Goal: Task Accomplishment & Management: Use online tool/utility

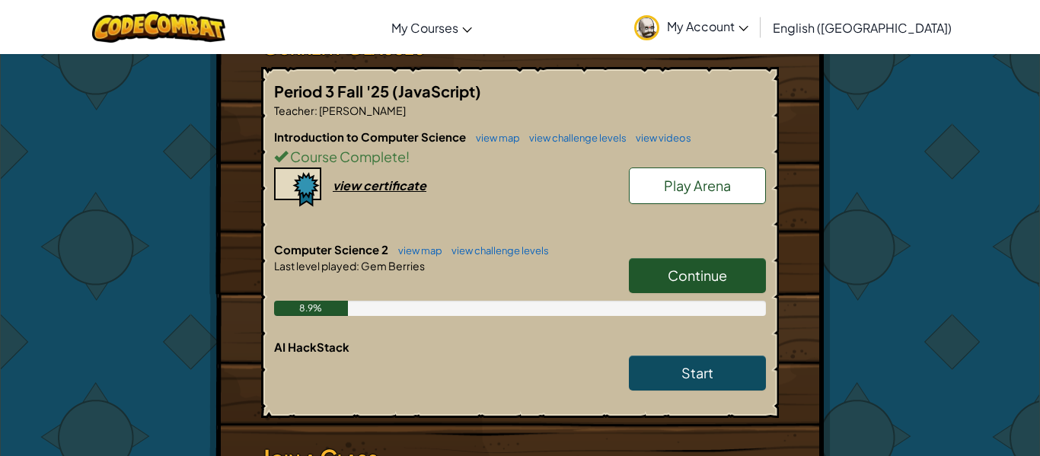
scroll to position [282, 0]
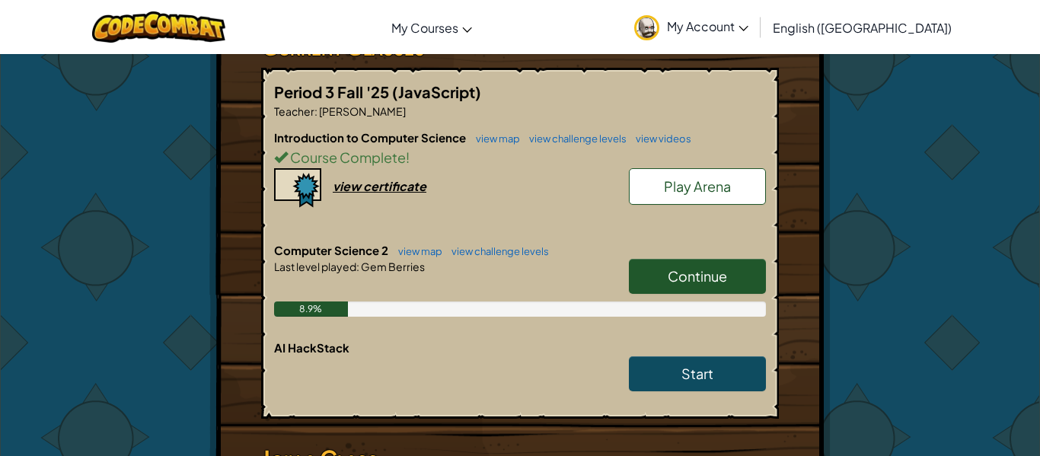
click at [709, 271] on span "Continue" at bounding box center [696, 276] width 59 height 18
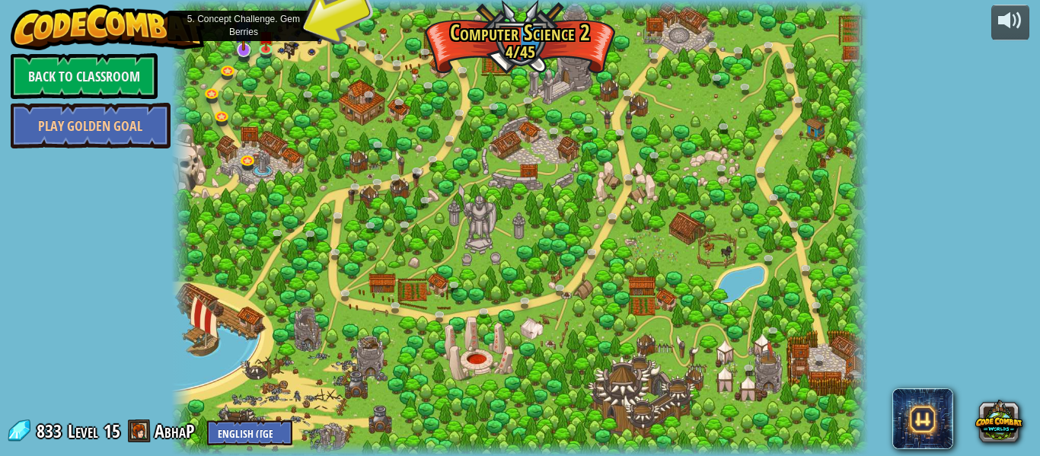
click at [250, 49] on img at bounding box center [243, 29] width 18 height 43
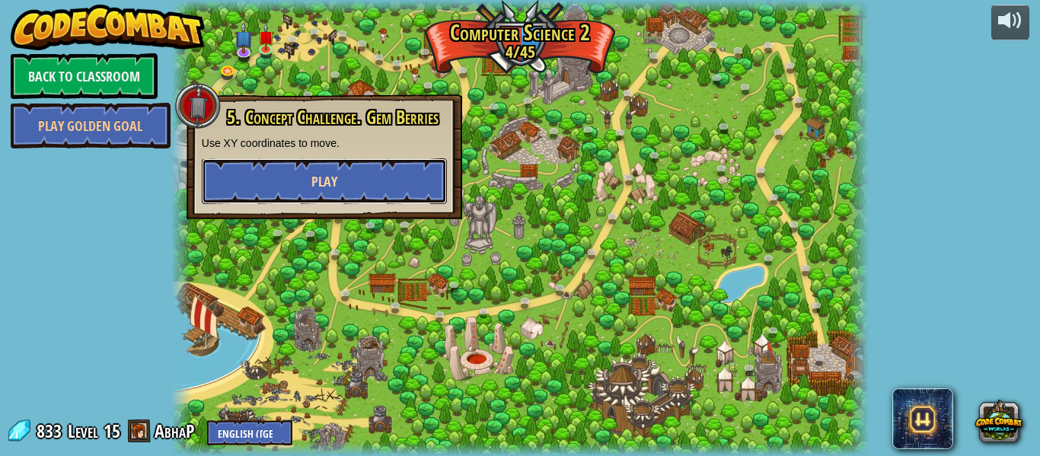
click at [316, 172] on span "Play" at bounding box center [324, 181] width 26 height 19
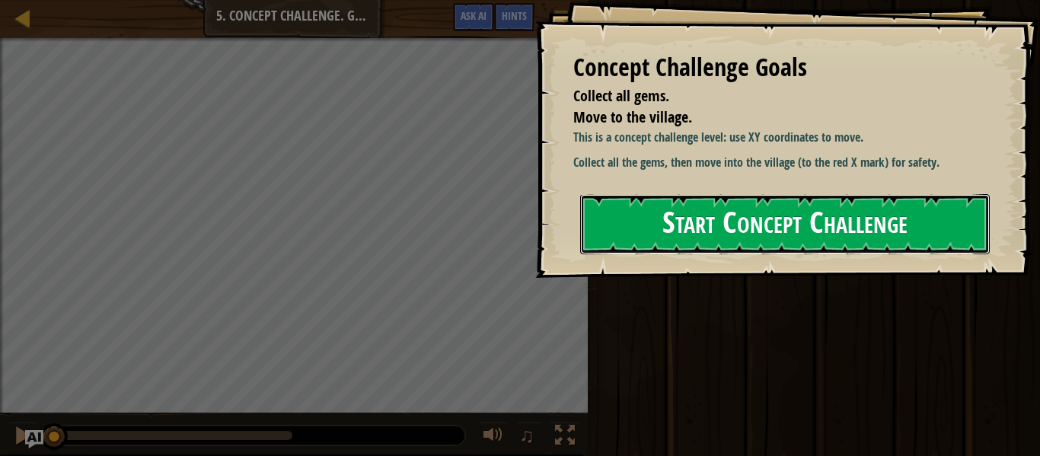
click at [672, 254] on button "Start Concept Challenge" at bounding box center [784, 224] width 409 height 60
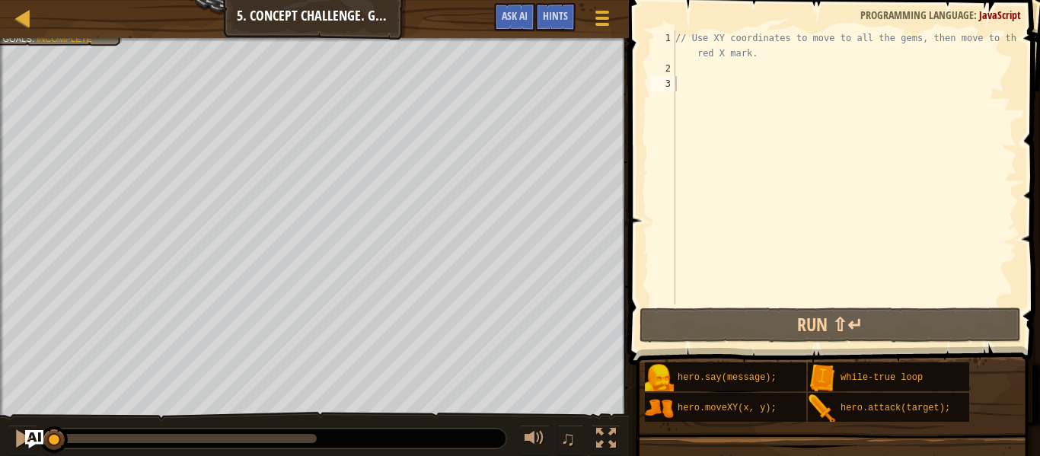
click at [59, 35] on div "Map Computer Science 2 5. Concept Challenge. Gem Berries Game Menu Done Hints A…" at bounding box center [314, 19] width 629 height 38
click at [62, 41] on div at bounding box center [314, 40] width 629 height 4
click at [736, 75] on div "// Use XY coordinates to move to all the gems, then move to the red X mark." at bounding box center [844, 190] width 345 height 320
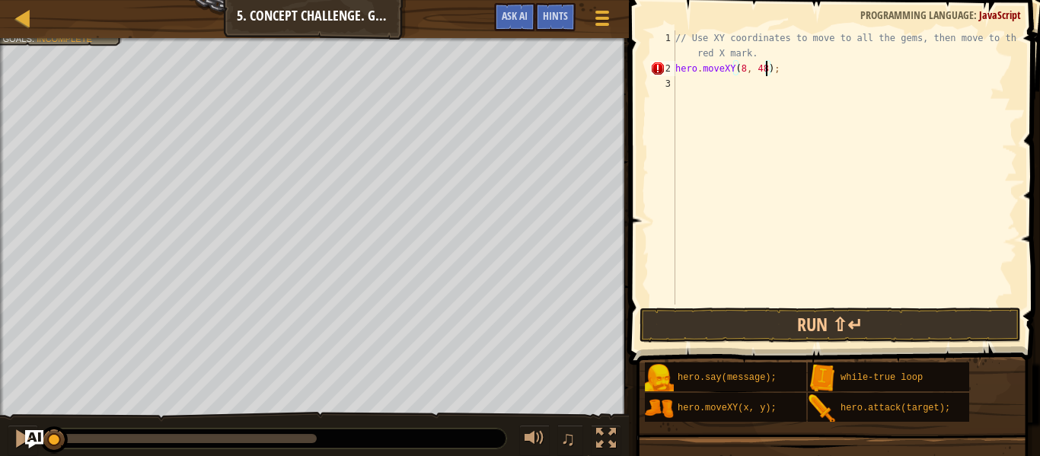
scroll to position [7, 13]
type textarea "hero.moveXY(8, 48);"
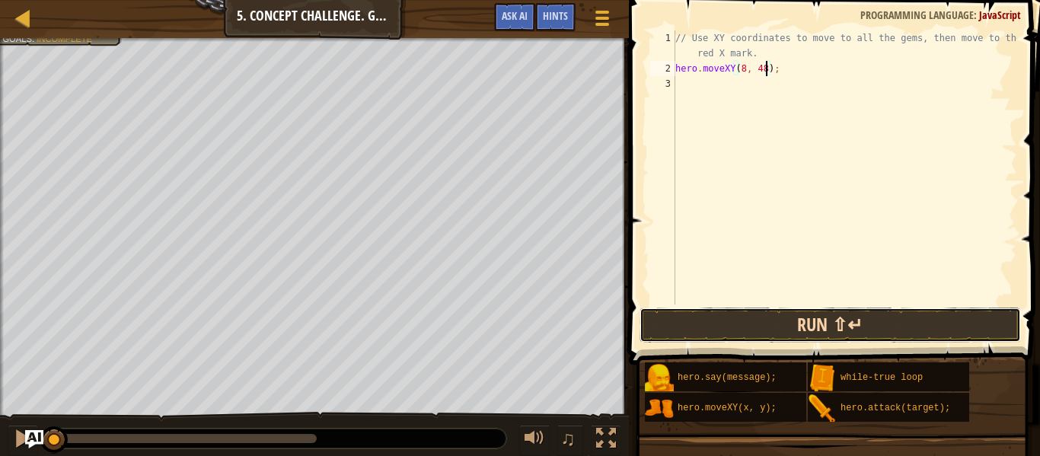
click at [686, 332] on button "Run ⇧↵" at bounding box center [829, 324] width 381 height 35
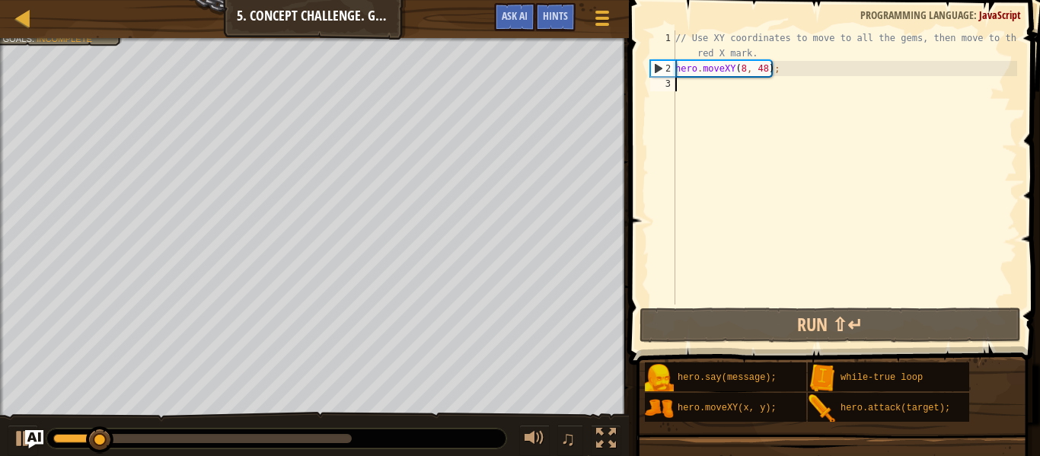
click at [864, 94] on div "// Use XY coordinates to move to all the gems, then move to the red X mark. her…" at bounding box center [844, 190] width 345 height 320
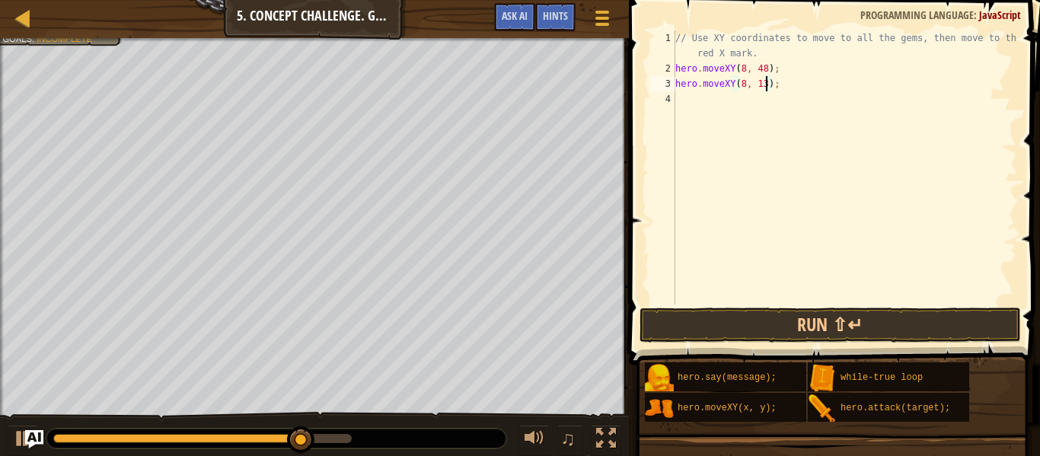
scroll to position [7, 13]
type textarea "hero.moveXY(8, 13);"
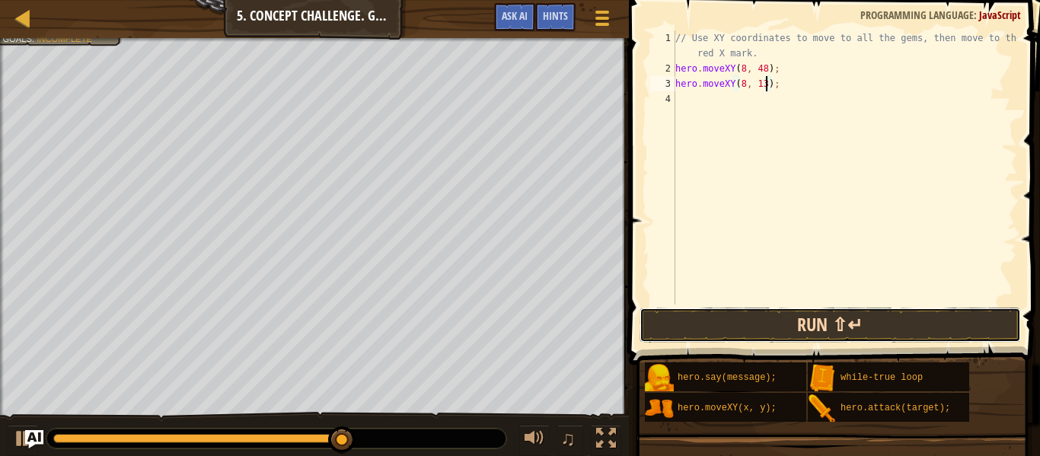
click at [685, 319] on button "Run ⇧↵" at bounding box center [829, 324] width 381 height 35
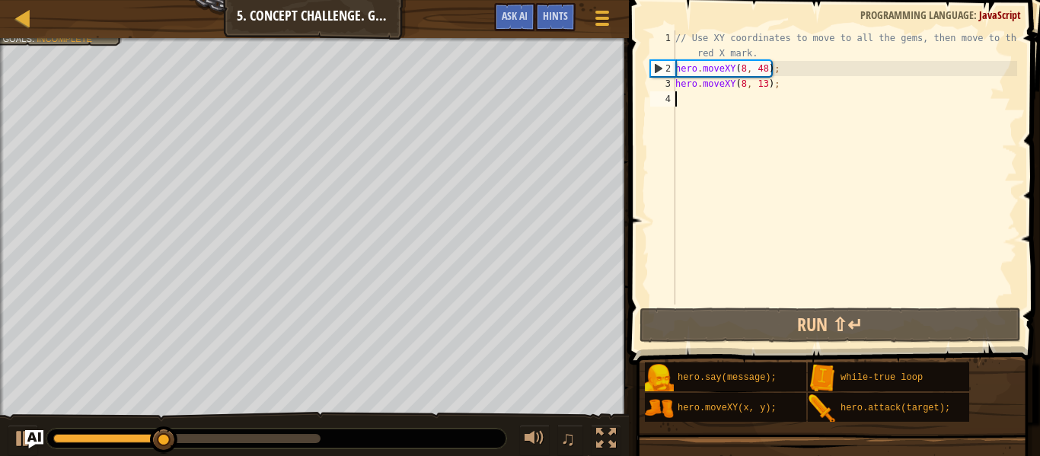
click at [696, 105] on div "// Use XY coordinates to move to all the gems, then move to the red X mark. her…" at bounding box center [844, 190] width 345 height 320
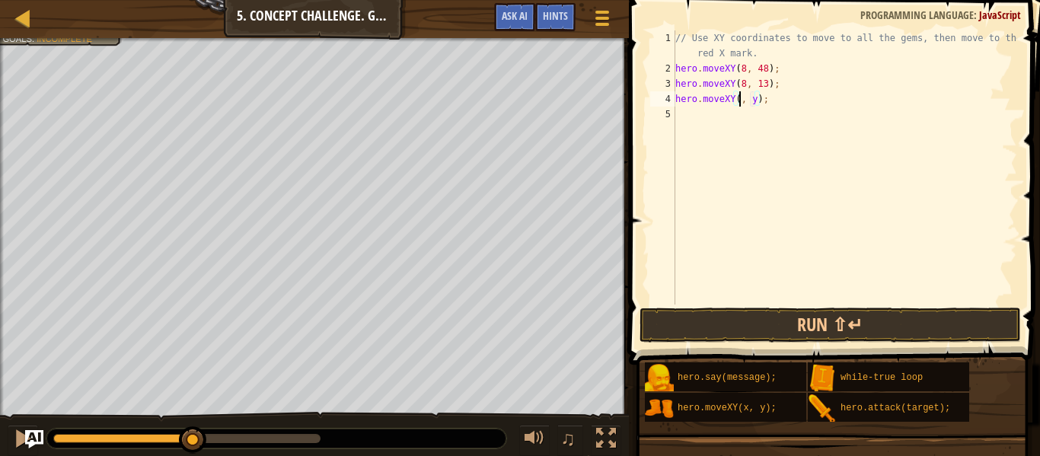
scroll to position [7, 10]
click at [760, 99] on div "// Use XY coordinates to move to all the gems, then move to the red X mark. her…" at bounding box center [844, 190] width 345 height 320
type textarea "hero.moveXY(8, 27);"
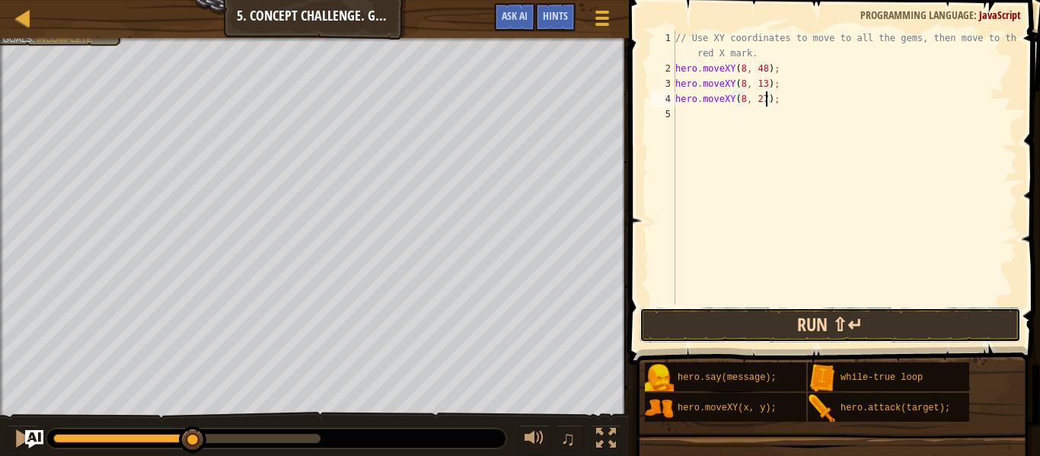
click at [747, 339] on button "Run ⇧↵" at bounding box center [829, 324] width 381 height 35
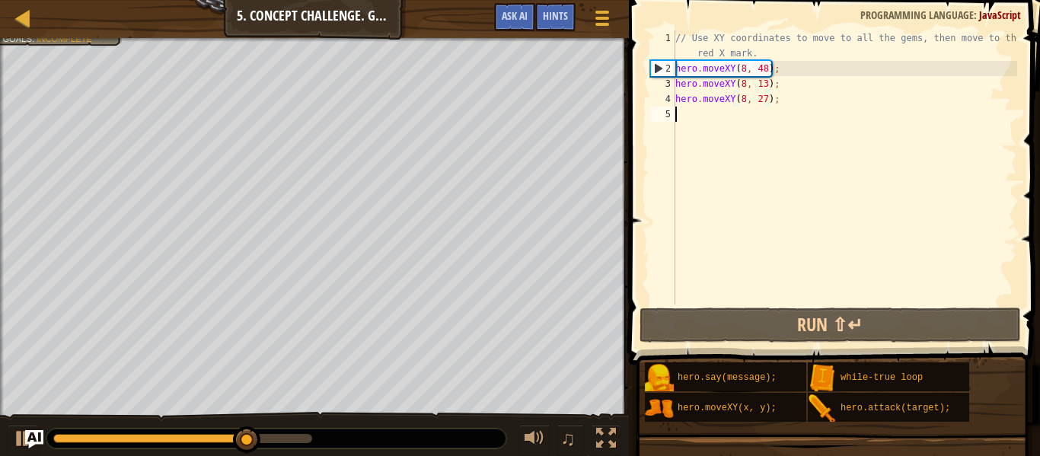
click at [769, 133] on div "// Use XY coordinates to move to all the gems, then move to the red X mark. her…" at bounding box center [844, 190] width 345 height 320
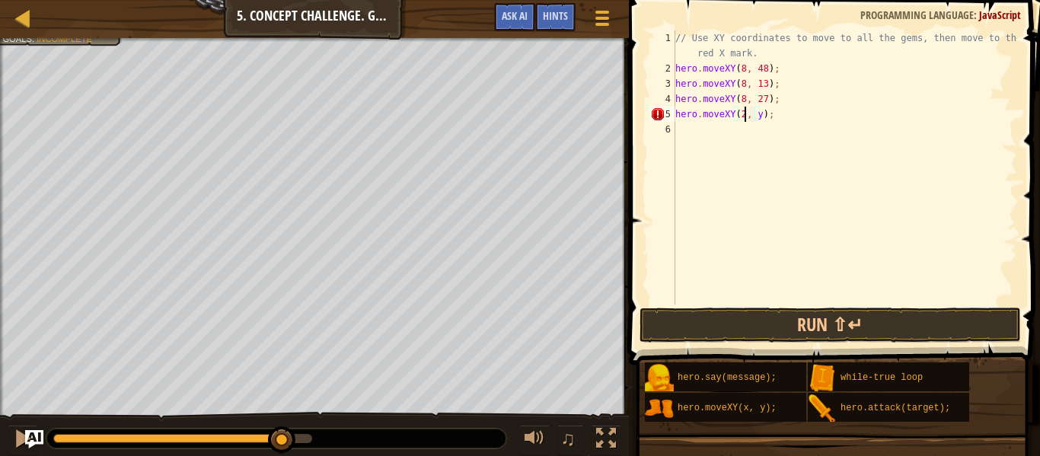
scroll to position [7, 11]
click at [766, 120] on div "// Use XY coordinates to move to all the gems, then move to the red X mark. her…" at bounding box center [844, 190] width 345 height 320
type textarea "hero.moveXY(28, 27);"
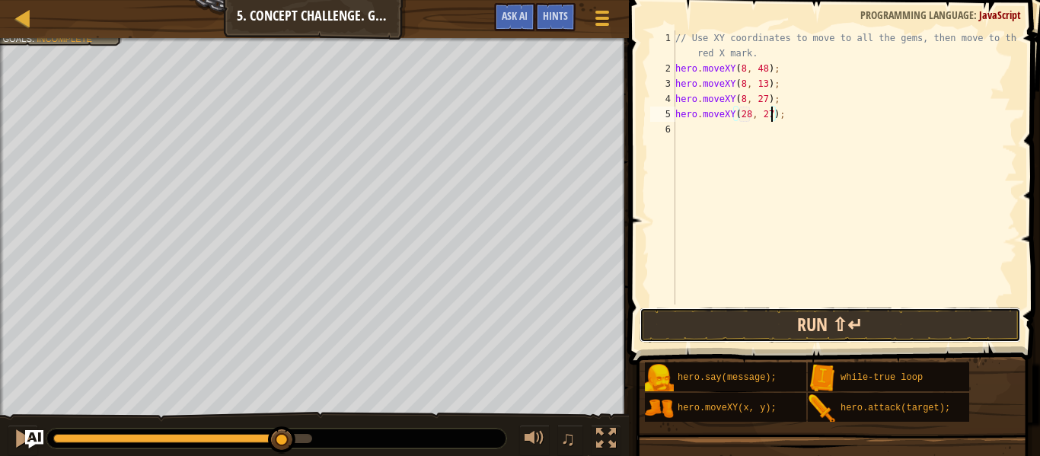
click at [793, 323] on button "Run ⇧↵" at bounding box center [829, 324] width 381 height 35
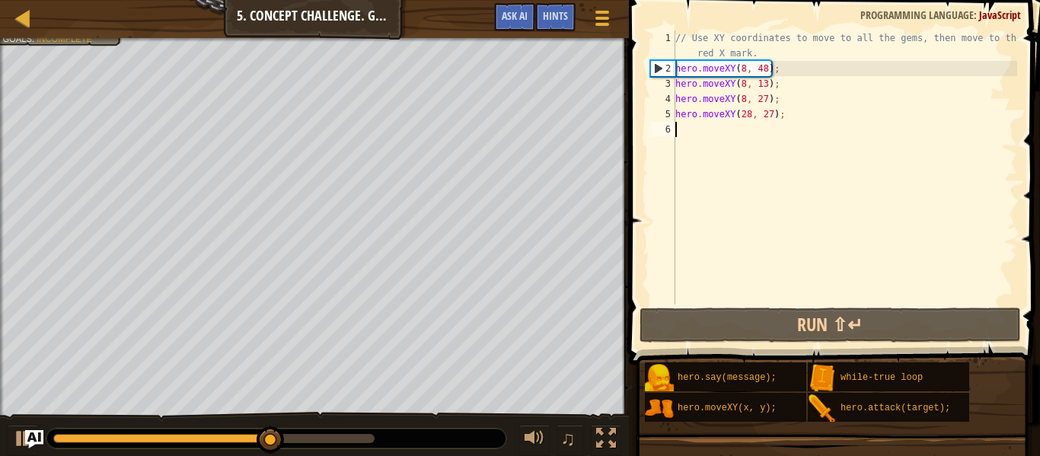
click at [726, 137] on div "// Use XY coordinates to move to all the gems, then move to the red X mark. her…" at bounding box center [844, 190] width 345 height 320
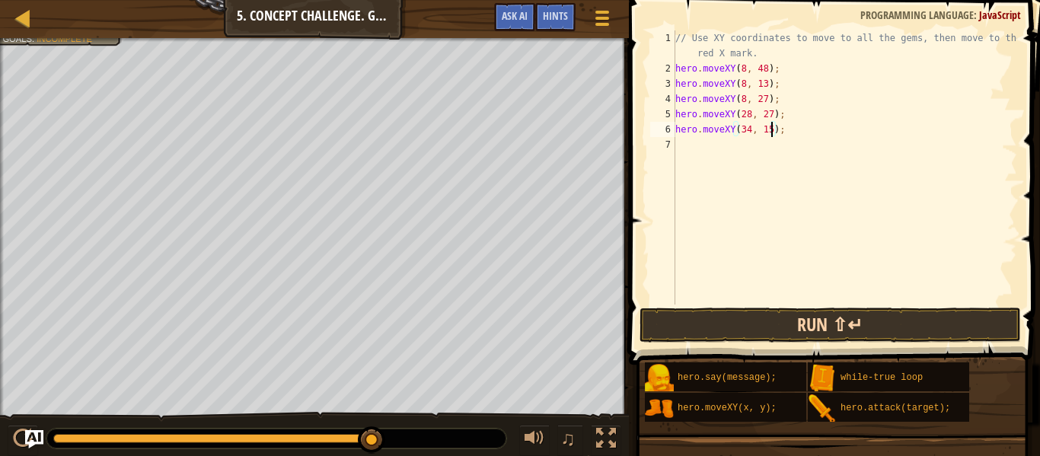
type textarea "hero.moveXY(34, 15);"
click at [785, 314] on button "Run ⇧↵" at bounding box center [829, 324] width 381 height 35
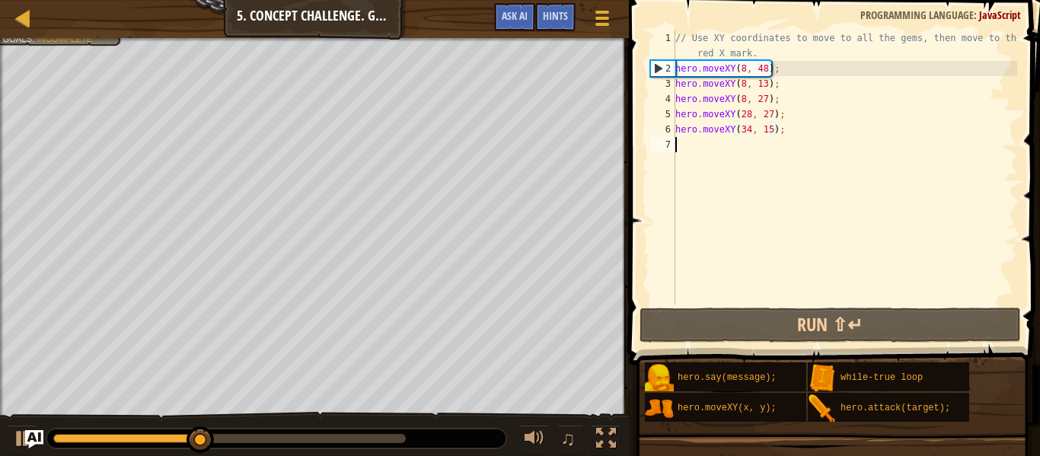
click at [773, 161] on div "// Use XY coordinates to move to all the gems, then move to the red X mark. her…" at bounding box center [844, 190] width 345 height 320
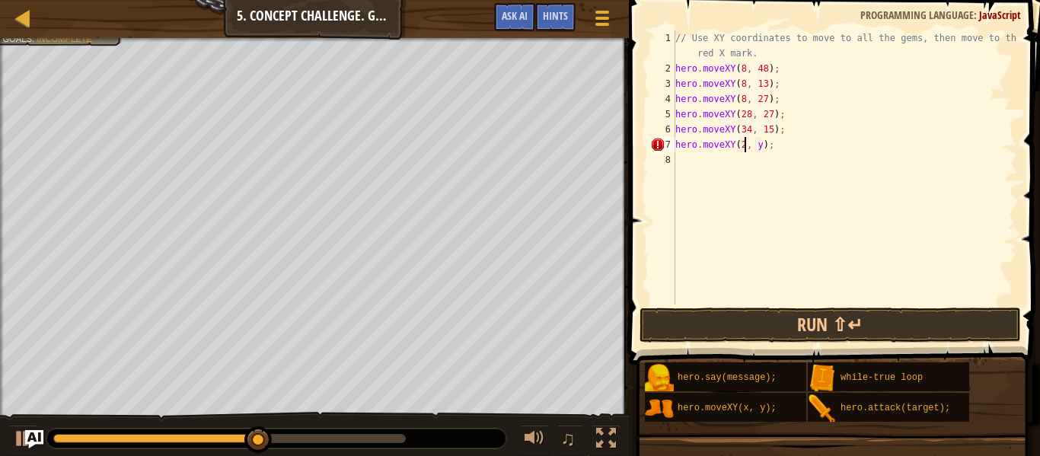
scroll to position [7, 11]
click at [766, 145] on div "// Use XY coordinates to move to all the gems, then move to the red X mark. her…" at bounding box center [844, 190] width 345 height 320
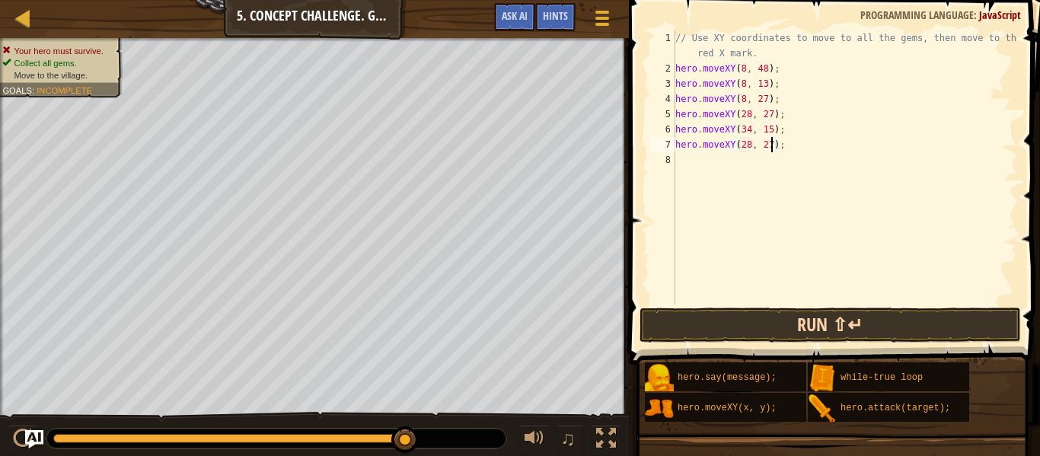
type textarea "hero.moveXY(28, 27);"
click at [772, 321] on button "Run ⇧↵" at bounding box center [829, 324] width 381 height 35
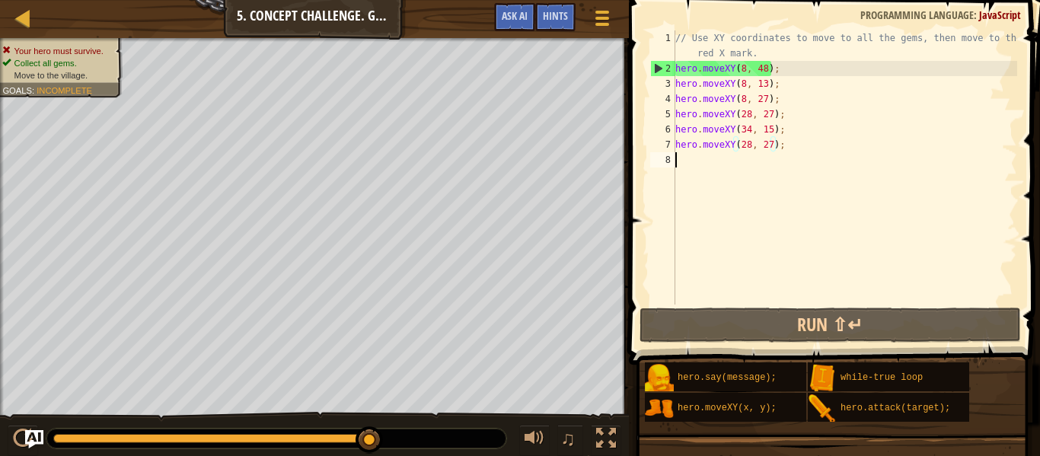
click at [685, 170] on div "// Use XY coordinates to move to all the gems, then move to the red X mark. her…" at bounding box center [844, 190] width 345 height 320
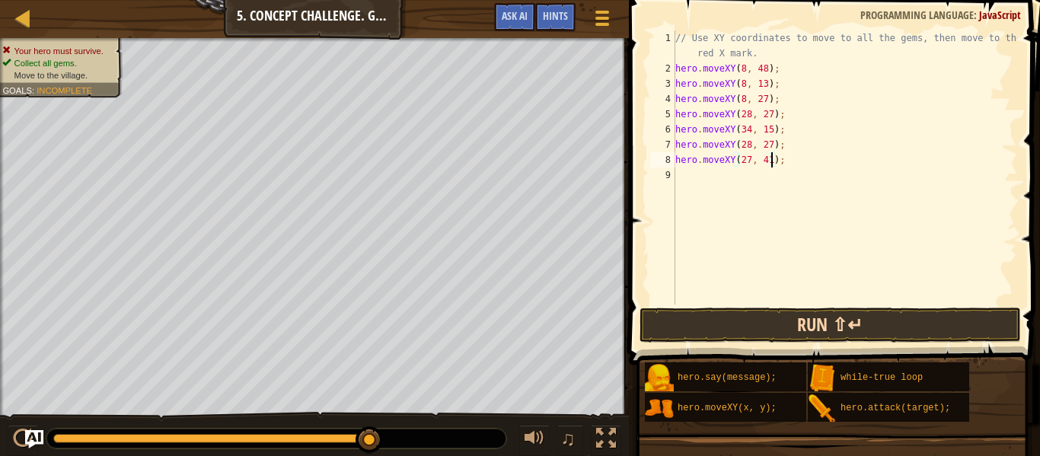
type textarea "hero.moveXY(27, 41);"
click at [751, 332] on button "Run ⇧↵" at bounding box center [829, 324] width 381 height 35
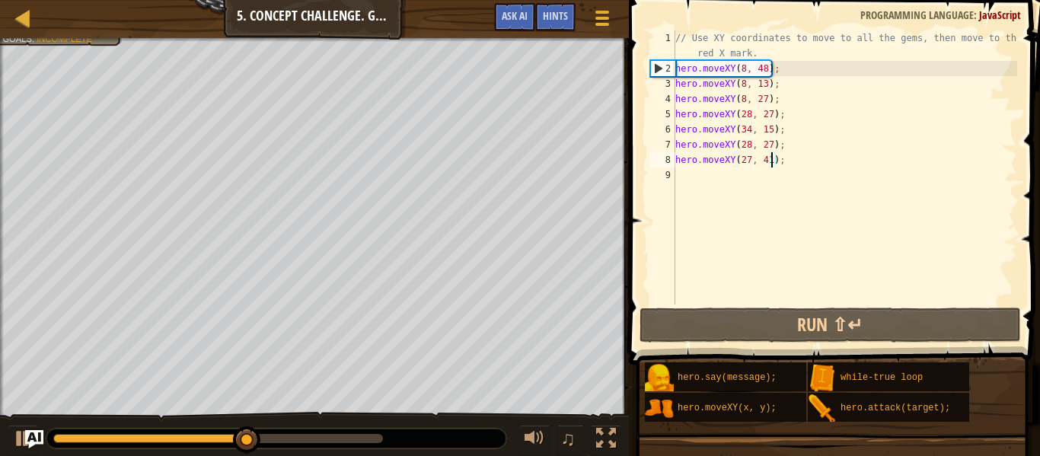
click at [780, 190] on div "// Use XY coordinates to move to all the gems, then move to the red X mark. her…" at bounding box center [844, 190] width 345 height 320
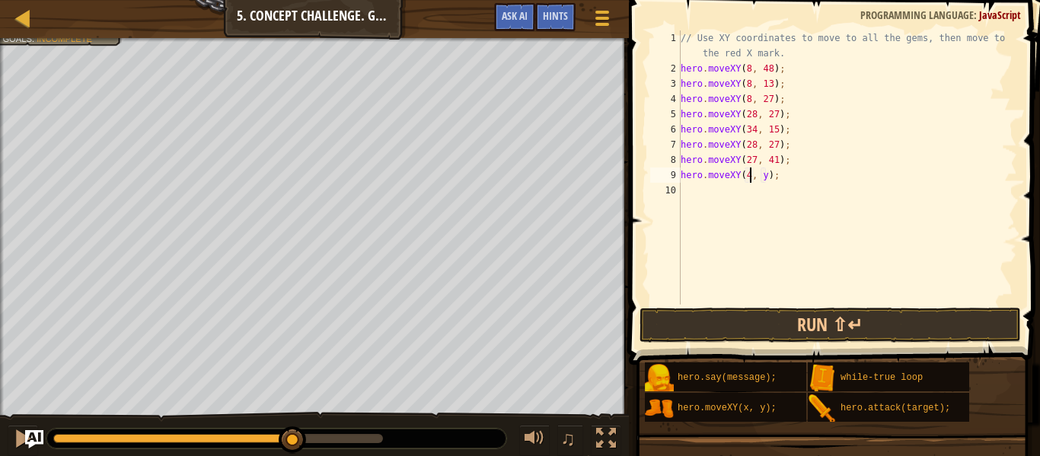
scroll to position [7, 11]
click at [781, 177] on div "// Use XY coordinates to move to all the gems, then move to the red X mark. her…" at bounding box center [846, 190] width 339 height 320
click at [774, 176] on div "// Use XY coordinates to move to all the gems, then move to the red X mark. her…" at bounding box center [846, 190] width 339 height 320
click at [768, 174] on div "// Use XY coordinates to move to all the gems, then move to the red X mark. her…" at bounding box center [846, 190] width 339 height 320
click at [769, 174] on div "// Use XY coordinates to move to all the gems, then move to the red X mark. her…" at bounding box center [846, 190] width 339 height 320
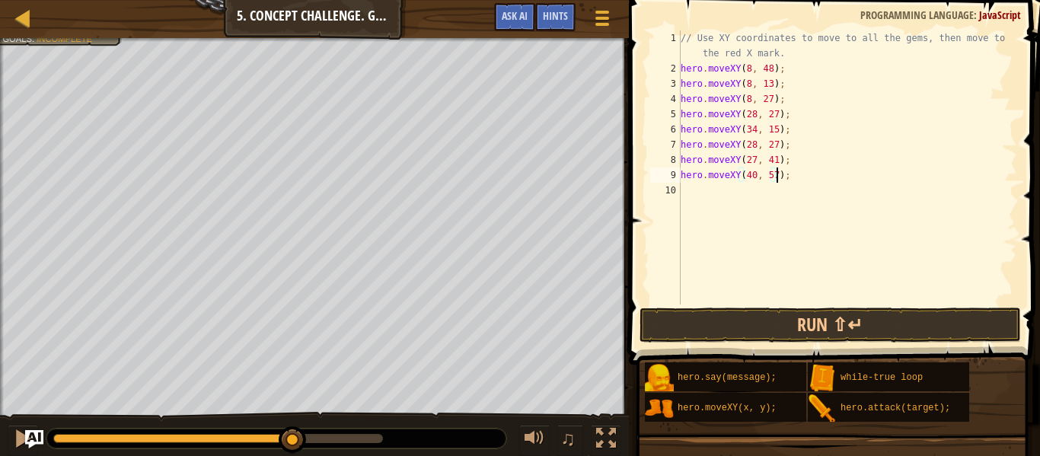
scroll to position [7, 14]
type textarea "hero.moveXY(40, 57);"
click at [780, 314] on button "Run ⇧↵" at bounding box center [829, 324] width 381 height 35
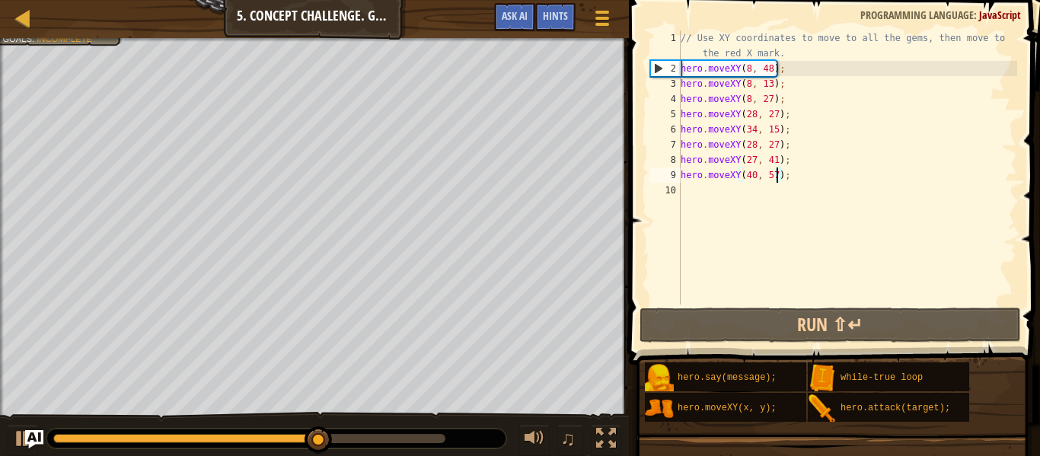
click at [807, 200] on div "// Use XY coordinates to move to all the gems, then move to the red X mark. her…" at bounding box center [846, 190] width 339 height 320
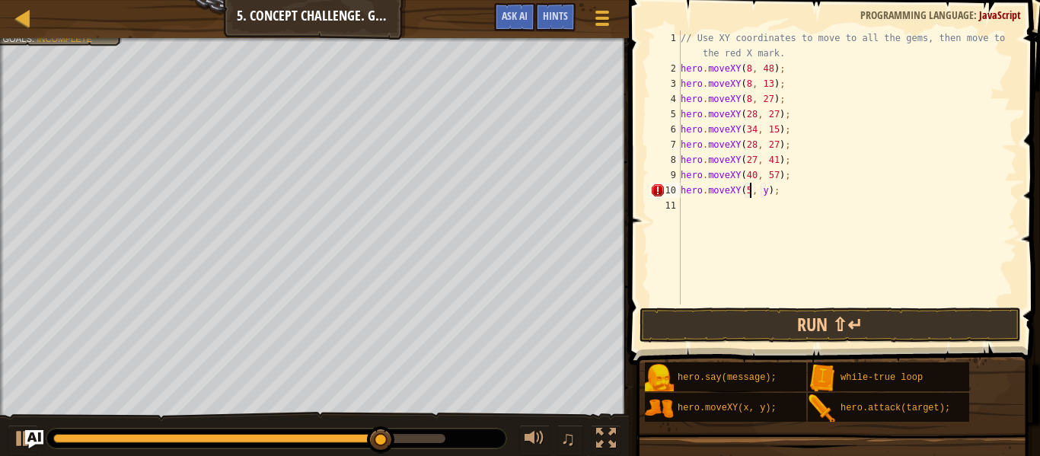
scroll to position [7, 11]
click at [771, 188] on div "// Use XY coordinates to move to all the gems, then move to the red X mark. her…" at bounding box center [846, 190] width 339 height 320
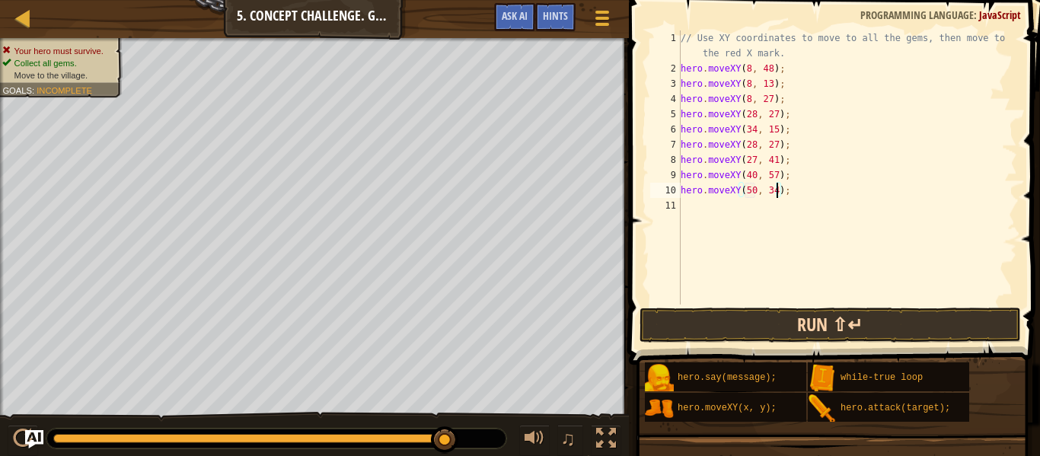
type textarea "hero.moveXY(50, 34);"
click at [740, 321] on button "Run ⇧↵" at bounding box center [829, 324] width 381 height 35
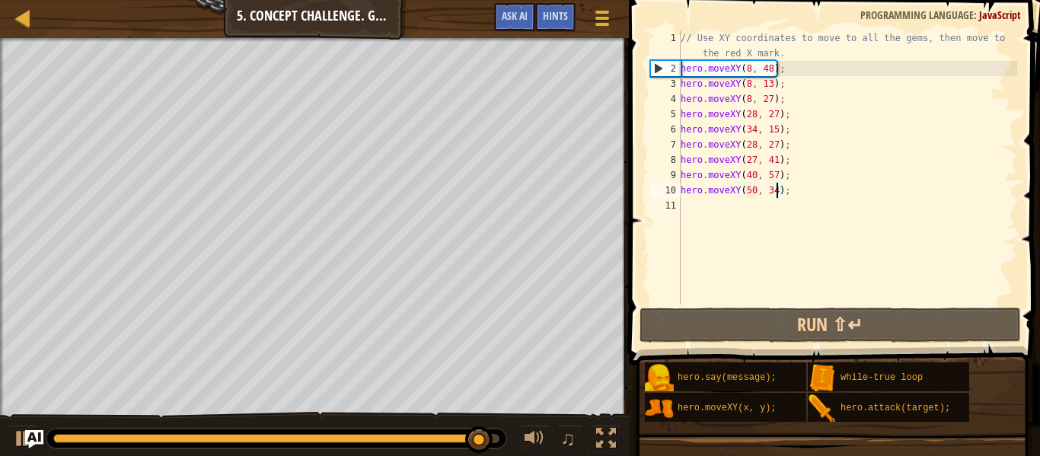
click at [711, 198] on div "// Use XY coordinates to move to all the gems, then move to the red X mark. her…" at bounding box center [846, 190] width 339 height 320
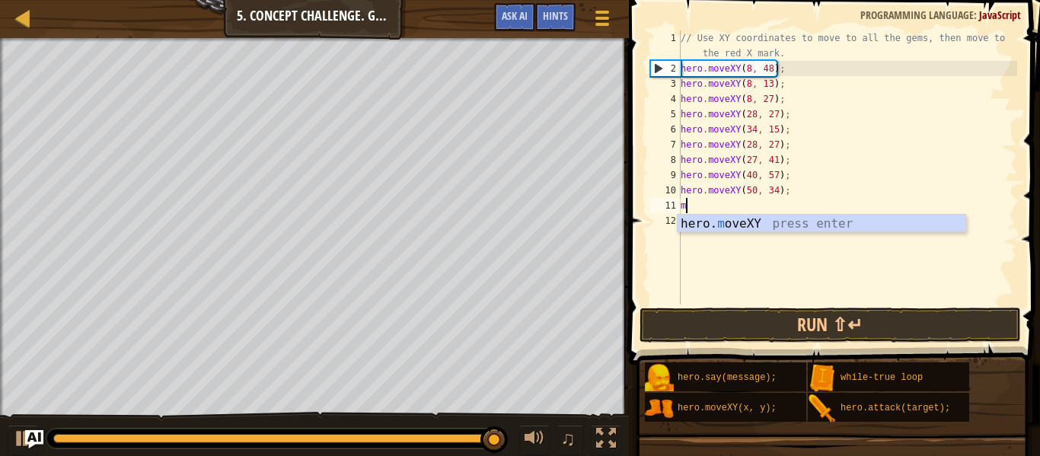
scroll to position [7, 2]
type textarea "movv"
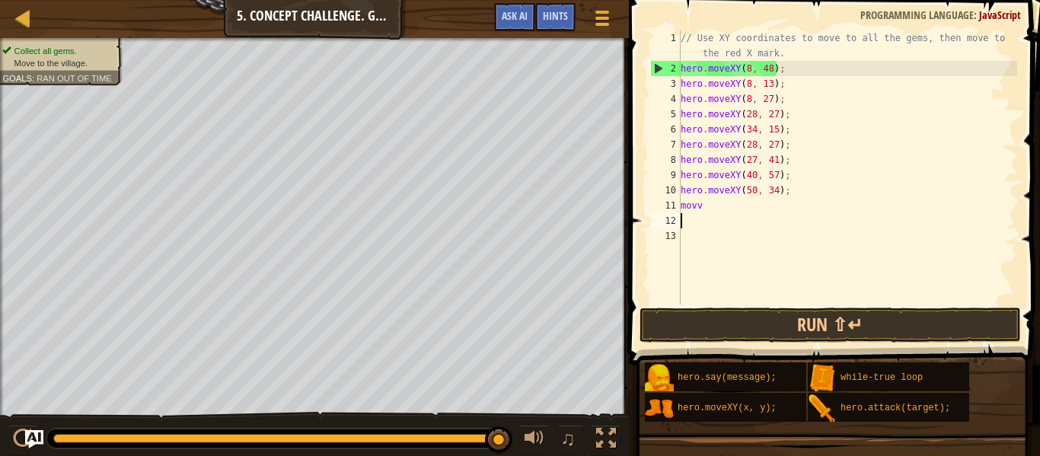
scroll to position [7, 0]
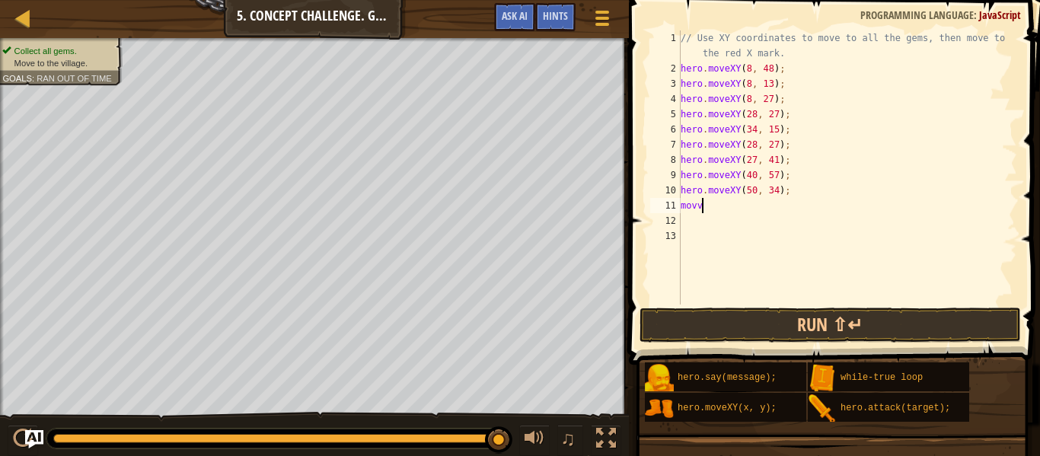
click at [726, 202] on div "// Use XY coordinates to move to all the gems, then move to the red X mark. her…" at bounding box center [846, 190] width 339 height 320
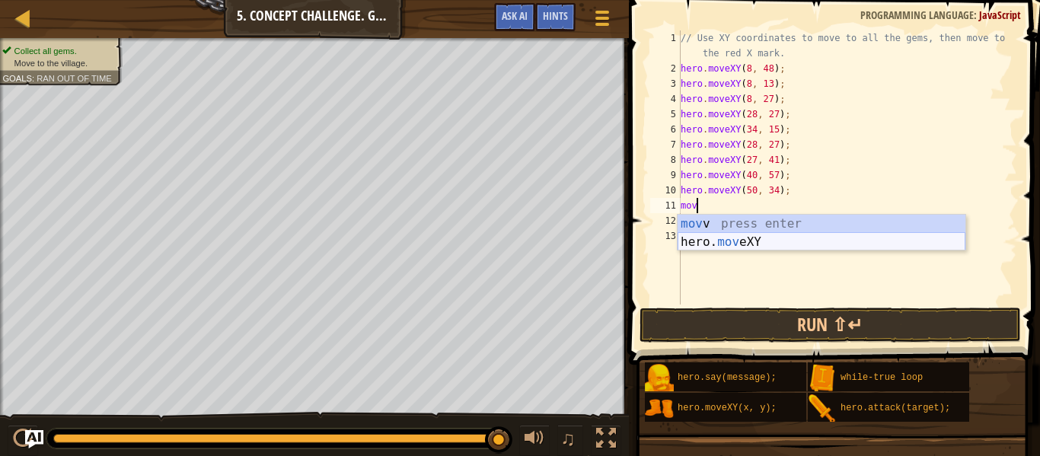
click at [753, 240] on div "mov v press enter hero. mov eXY press enter" at bounding box center [821, 251] width 288 height 73
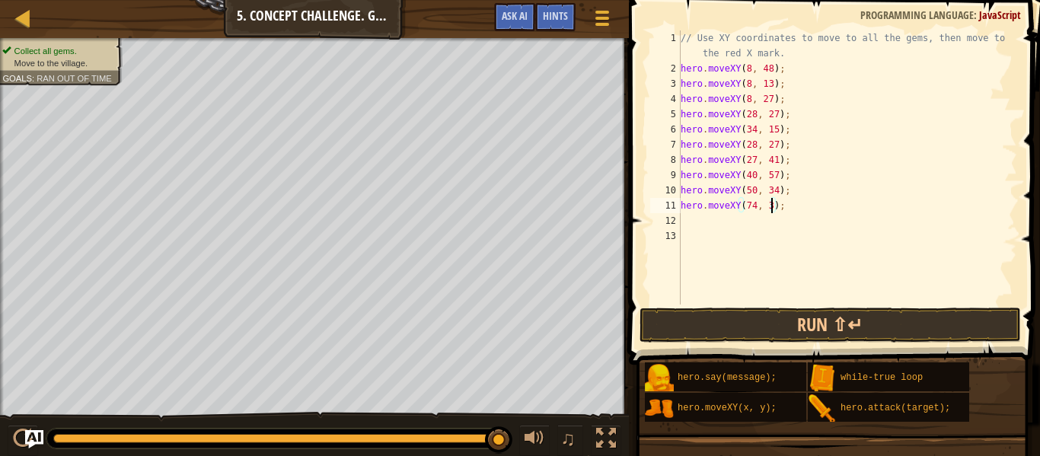
scroll to position [7, 14]
type textarea "hero.moveXY(74, 34);"
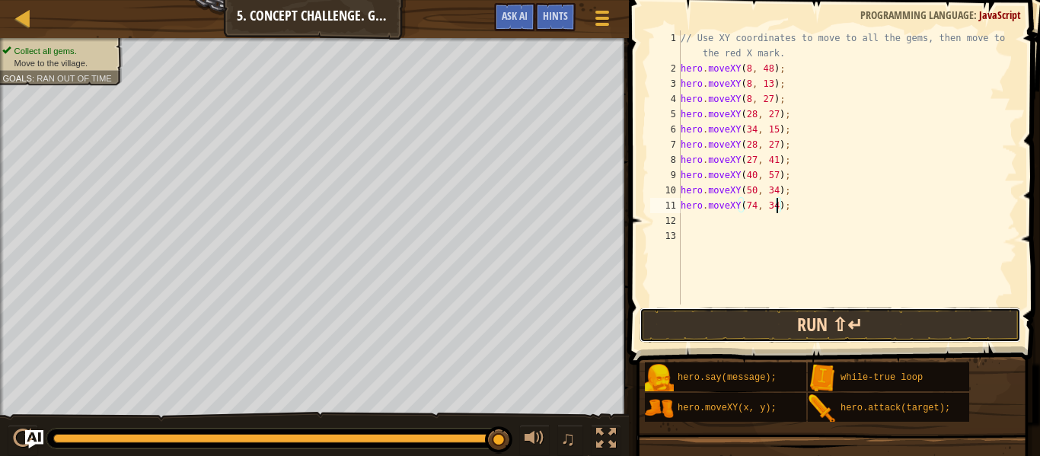
click at [668, 316] on button "Run ⇧↵" at bounding box center [829, 324] width 381 height 35
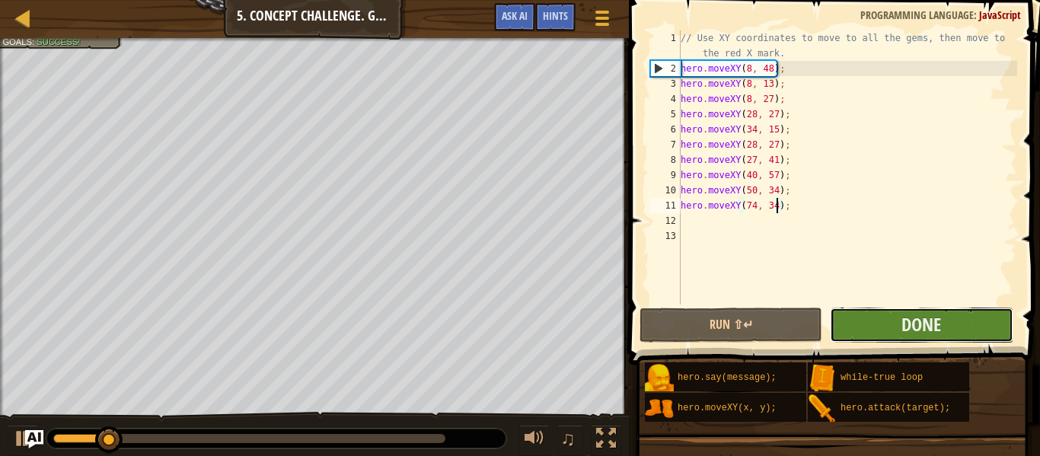
click at [843, 317] on button "Done" at bounding box center [921, 324] width 183 height 35
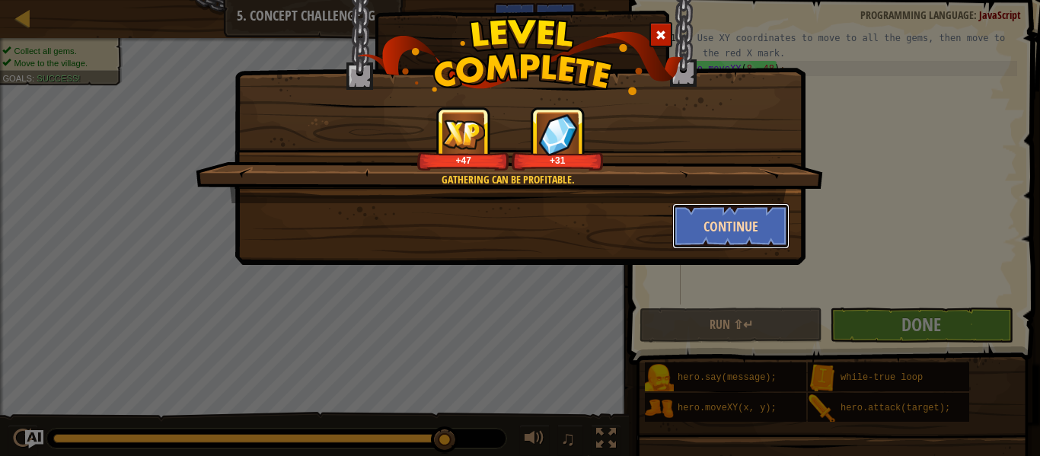
click at [723, 218] on button "Continue" at bounding box center [731, 226] width 118 height 46
